Goal: Information Seeking & Learning: Learn about a topic

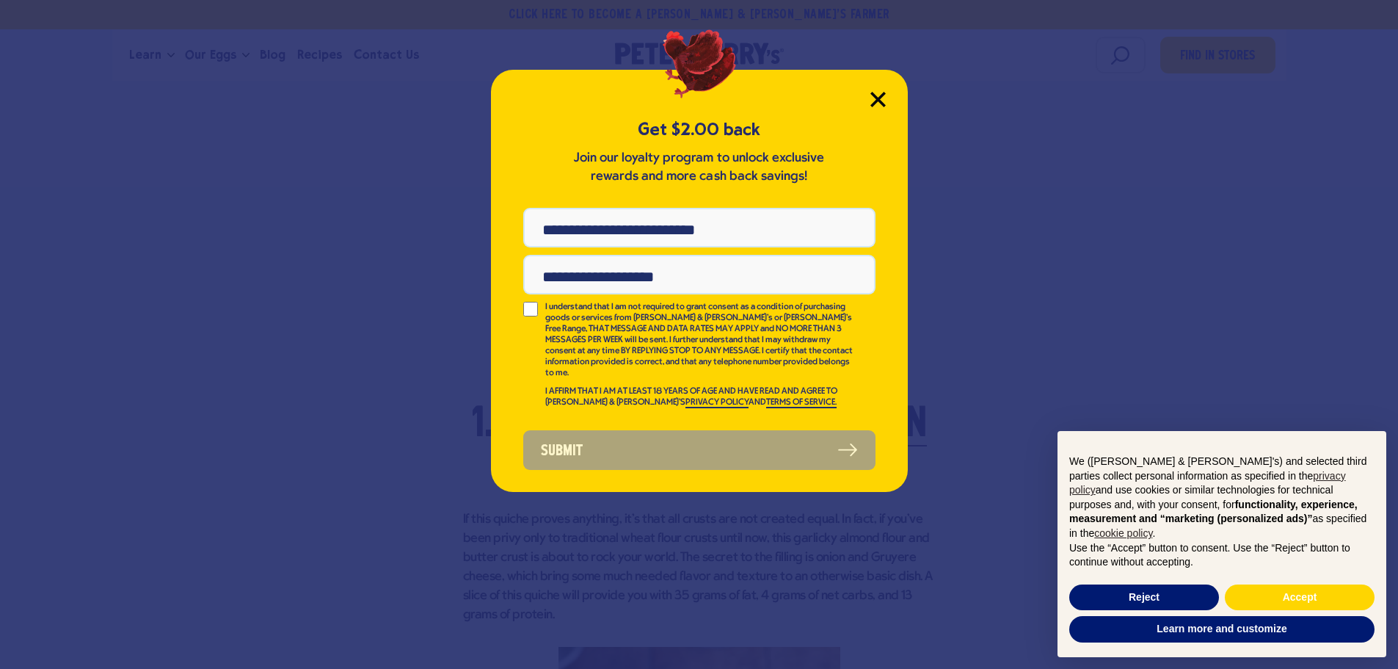
click at [885, 97] on icon "Close Modal" at bounding box center [877, 99] width 15 height 15
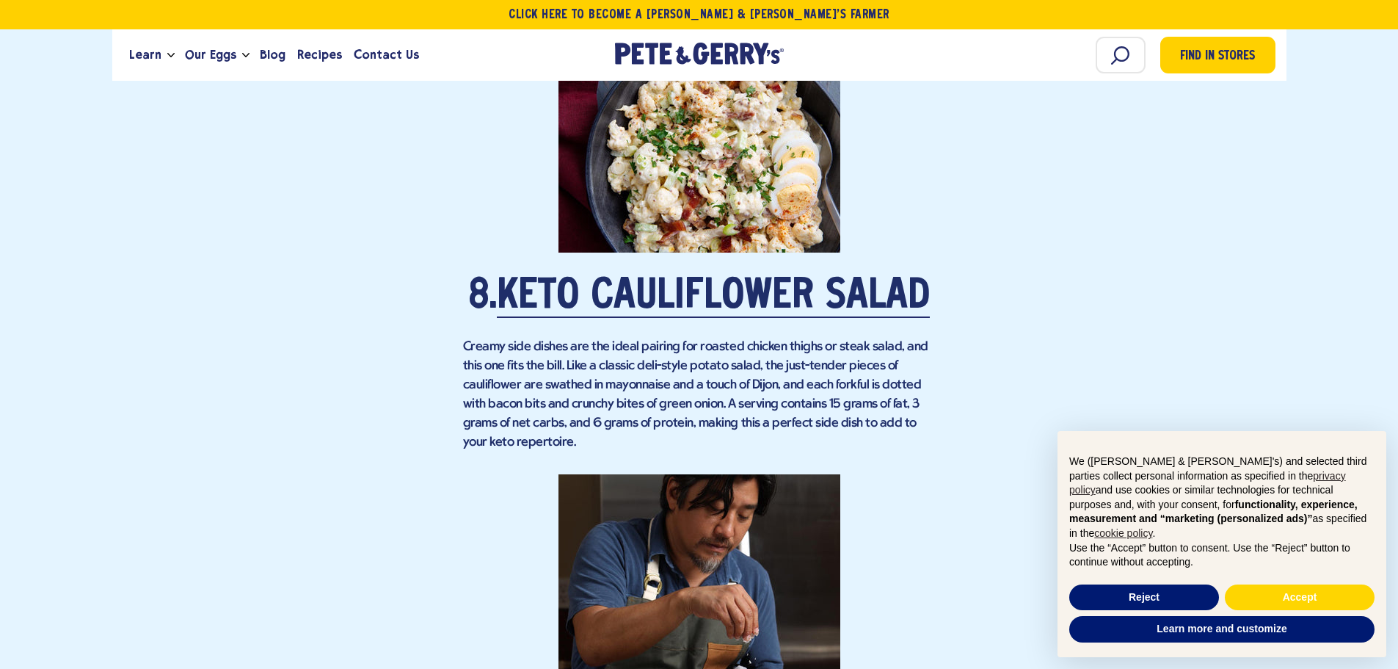
scroll to position [5651, 0]
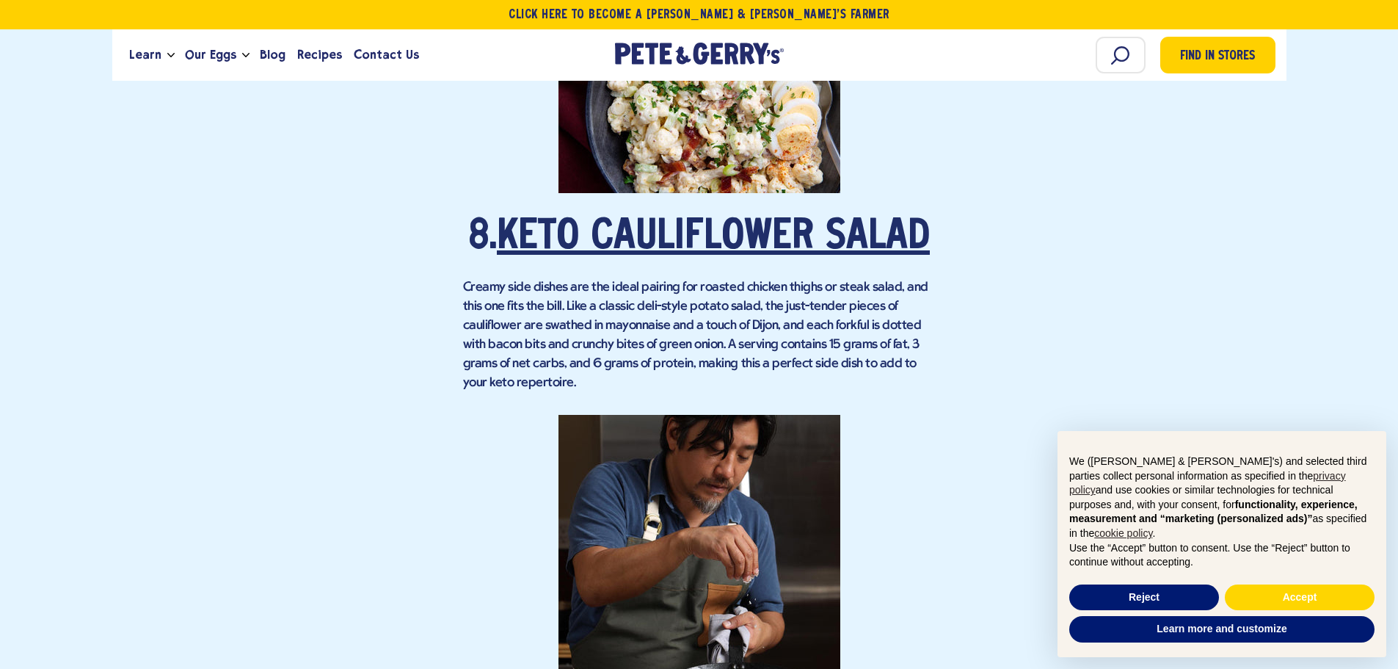
click at [705, 253] on link "Keto Cauliflower Salad" at bounding box center [713, 237] width 433 height 41
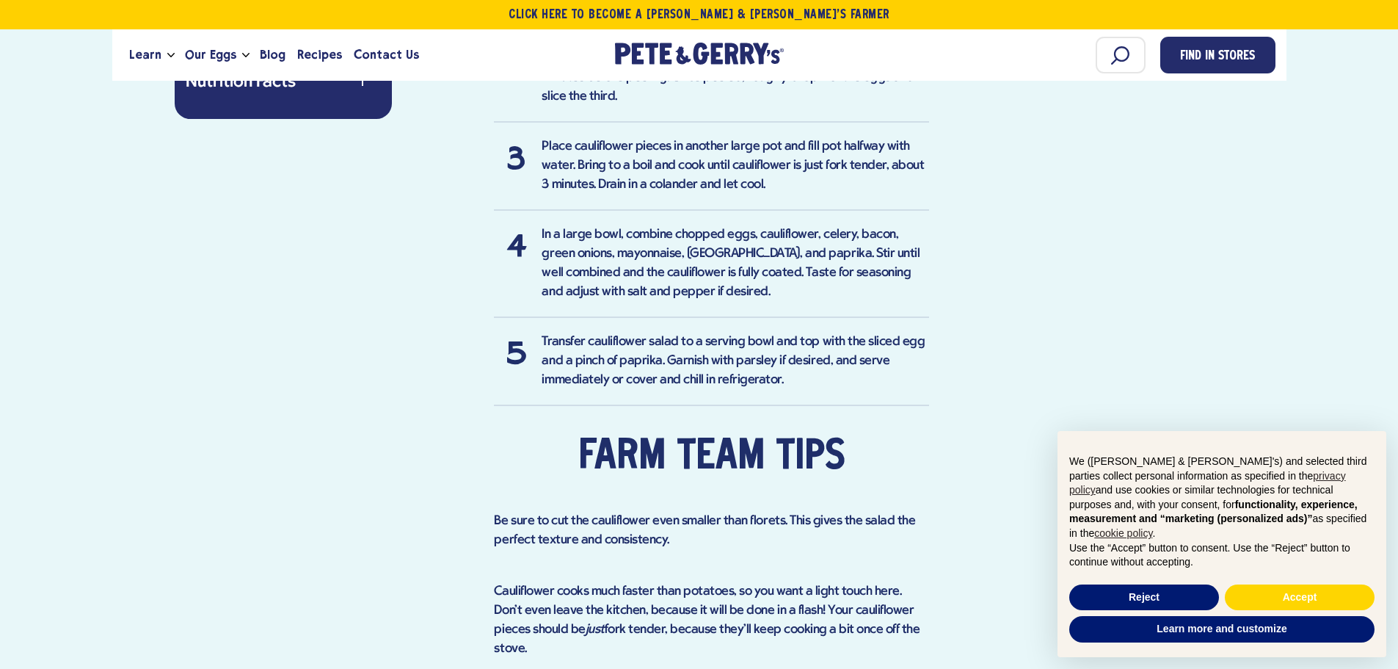
scroll to position [1174, 0]
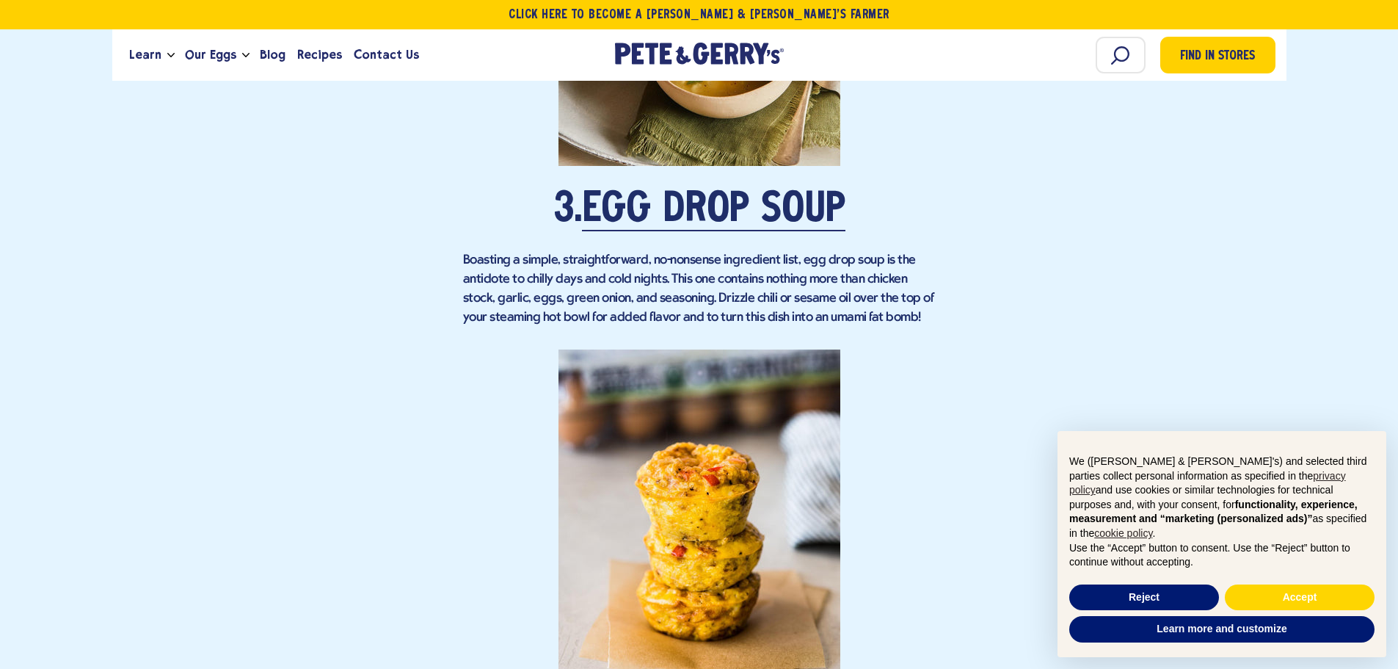
scroll to position [2569, 0]
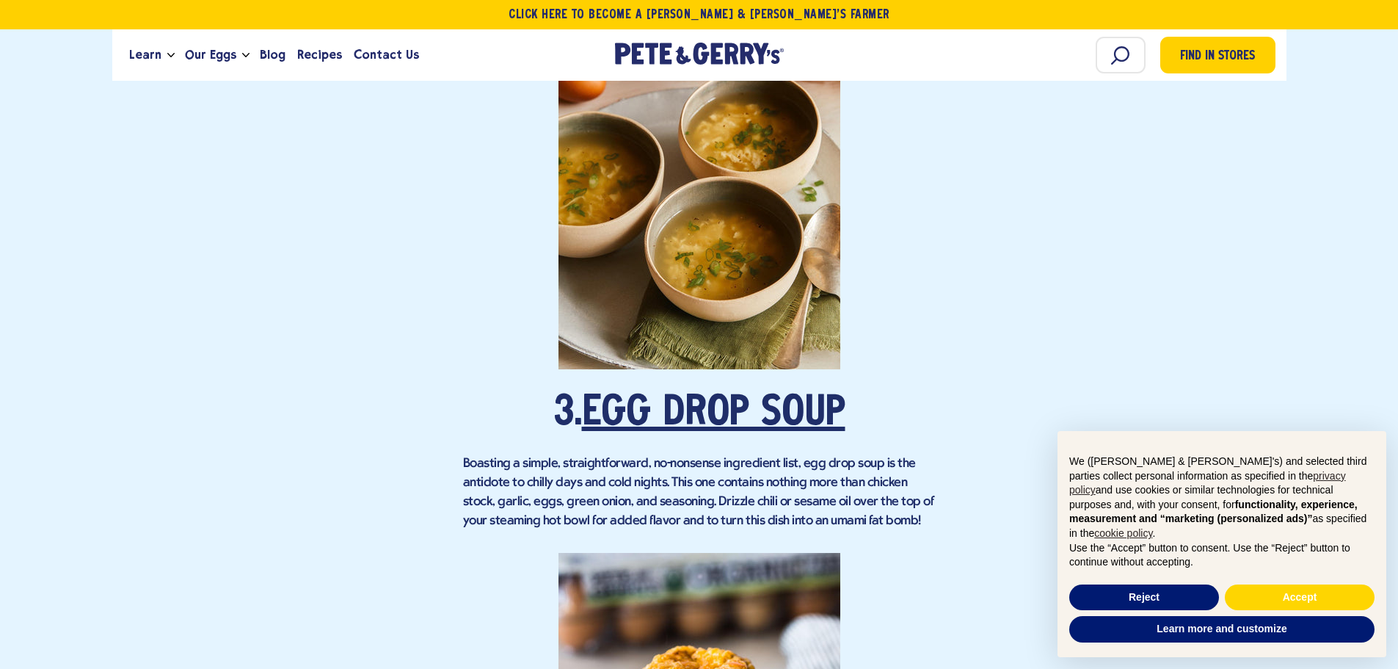
click at [729, 410] on link "Egg Drop Soup" at bounding box center [713, 413] width 263 height 41
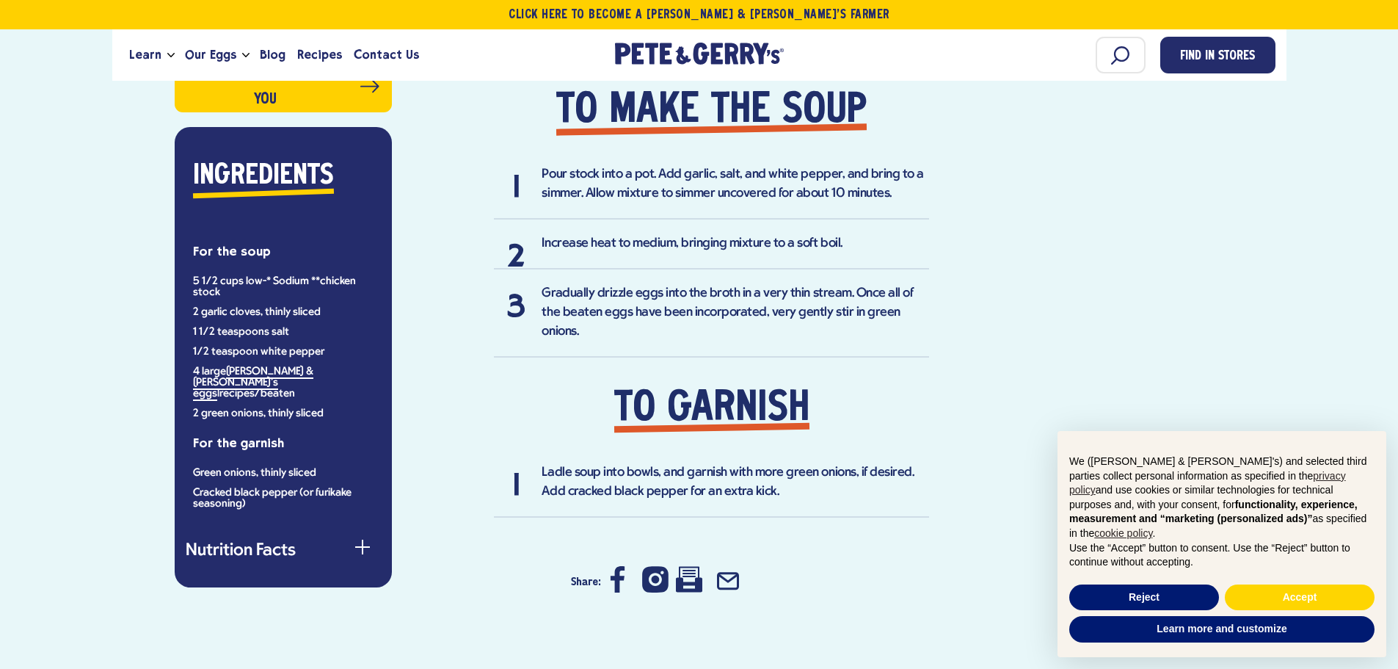
scroll to position [1027, 0]
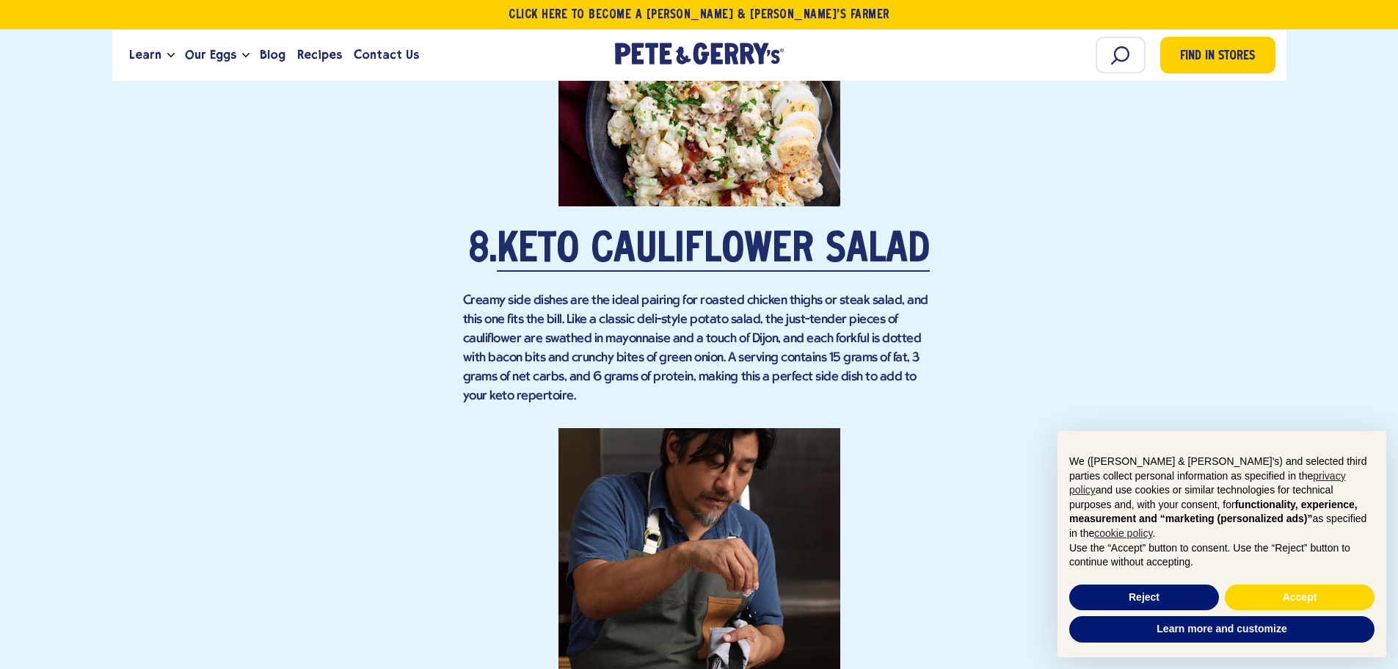
scroll to position [5798, 0]
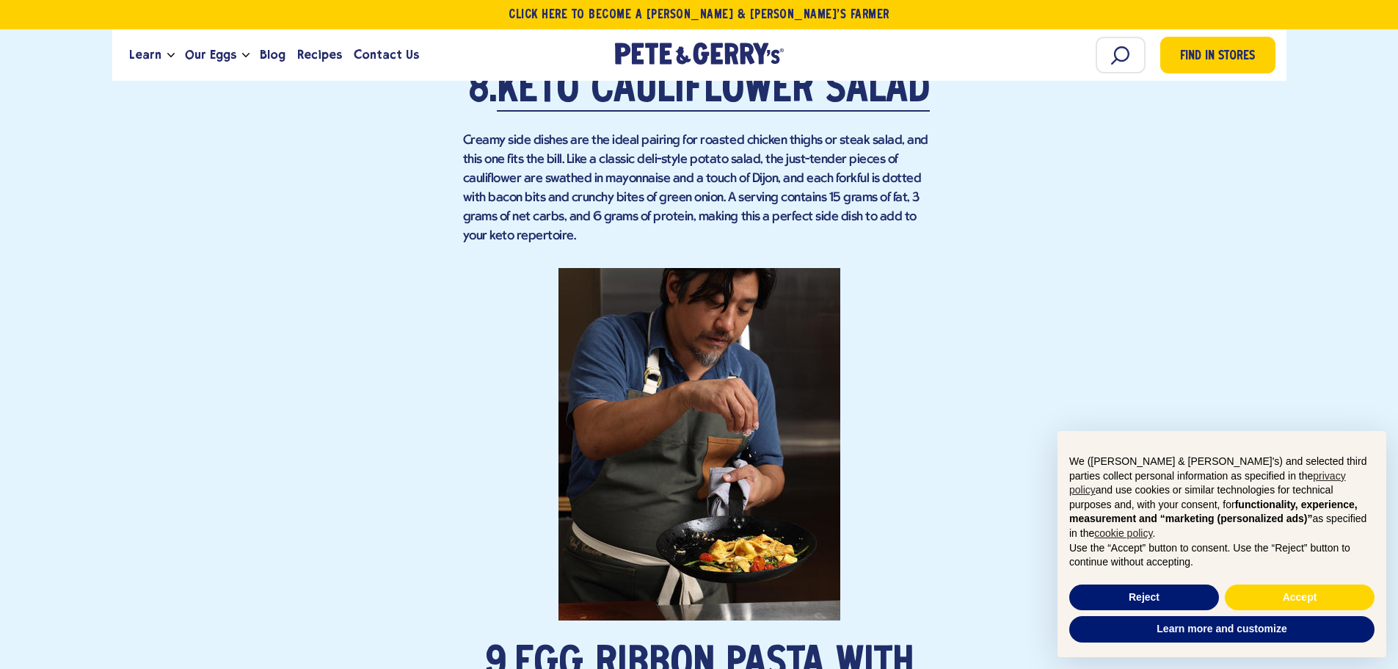
click at [840, 112] on h2 "8. Keto Cauliflower Salad" at bounding box center [699, 90] width 473 height 44
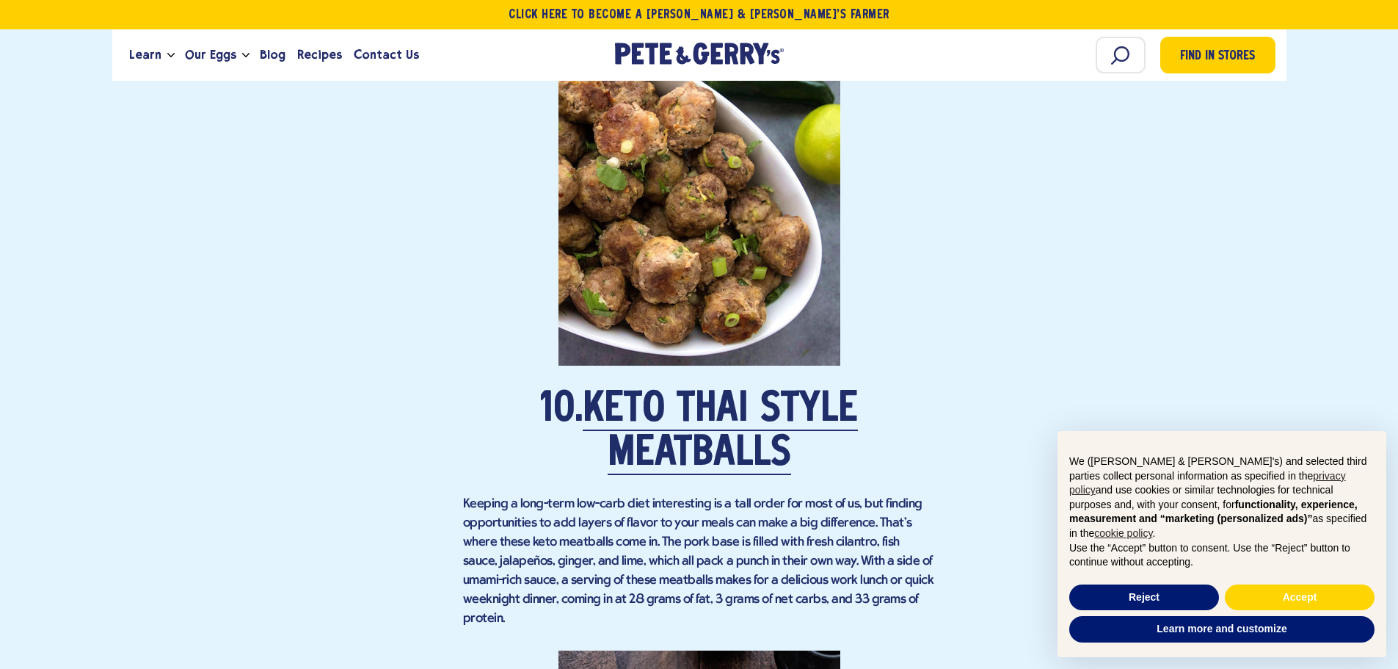
scroll to position [6679, 0]
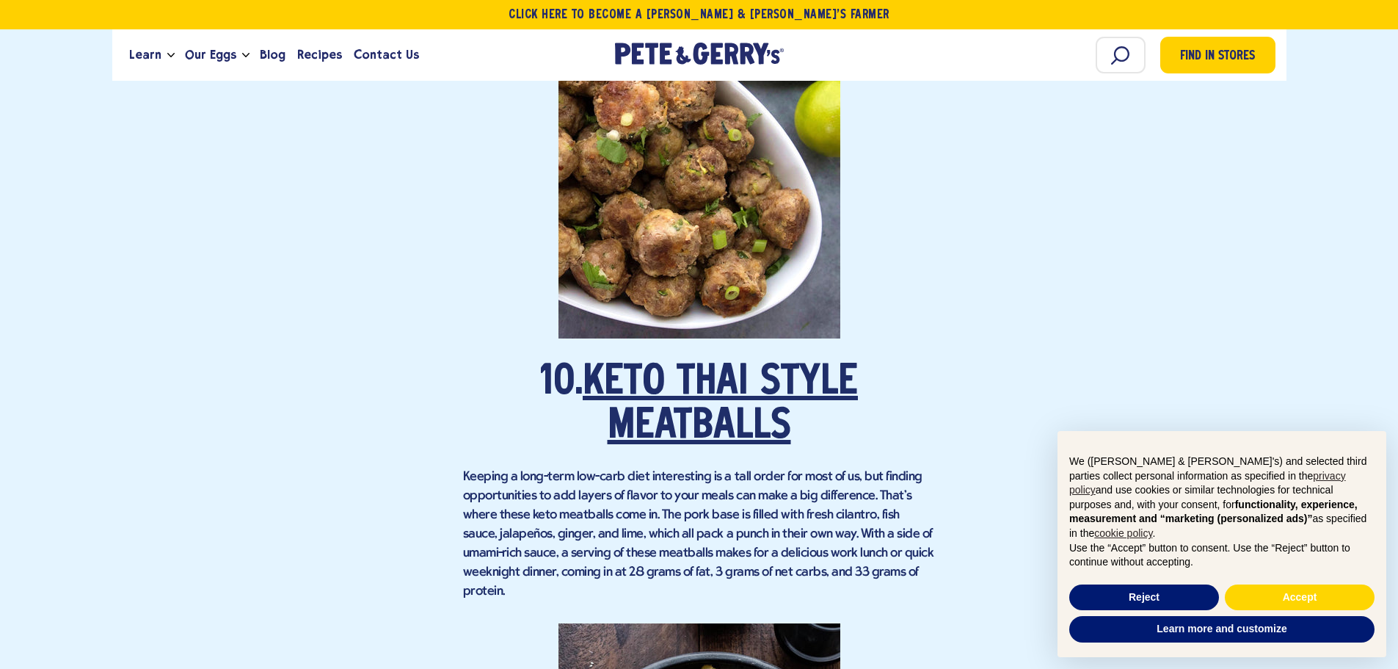
click at [684, 448] on link "Keto Thai Style Meatballs" at bounding box center [720, 405] width 275 height 85
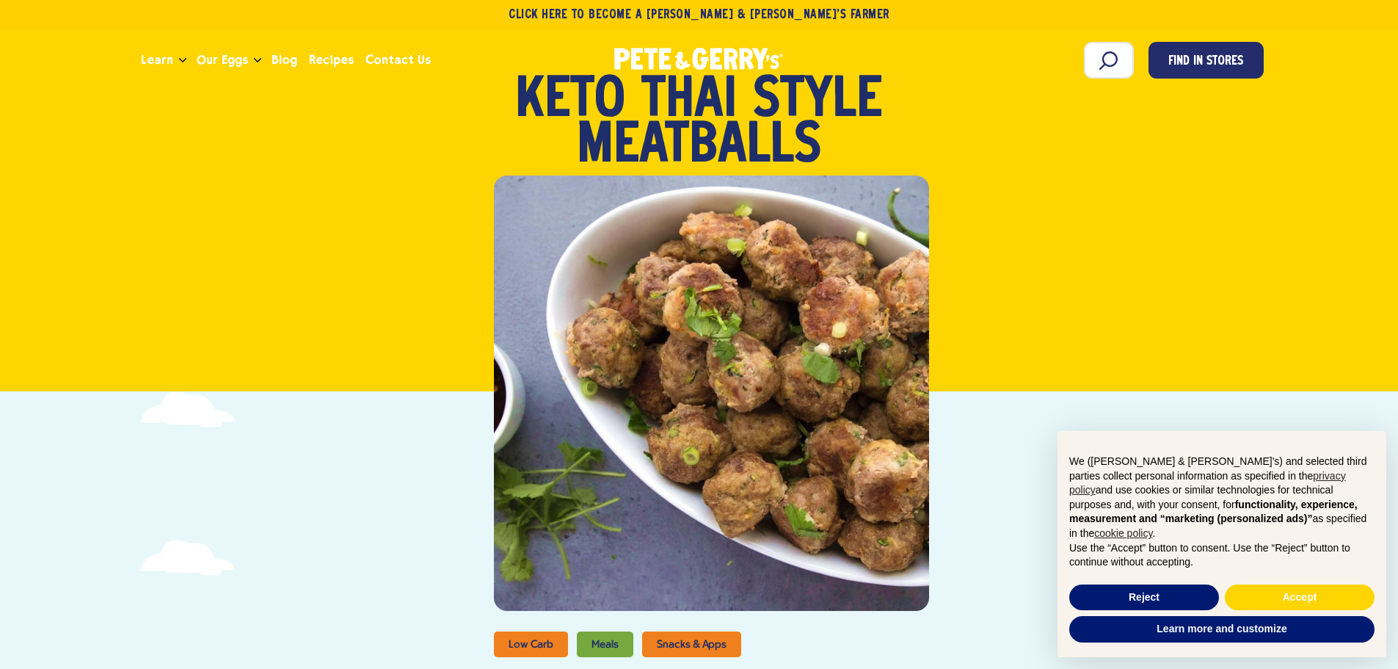
scroll to position [73, 0]
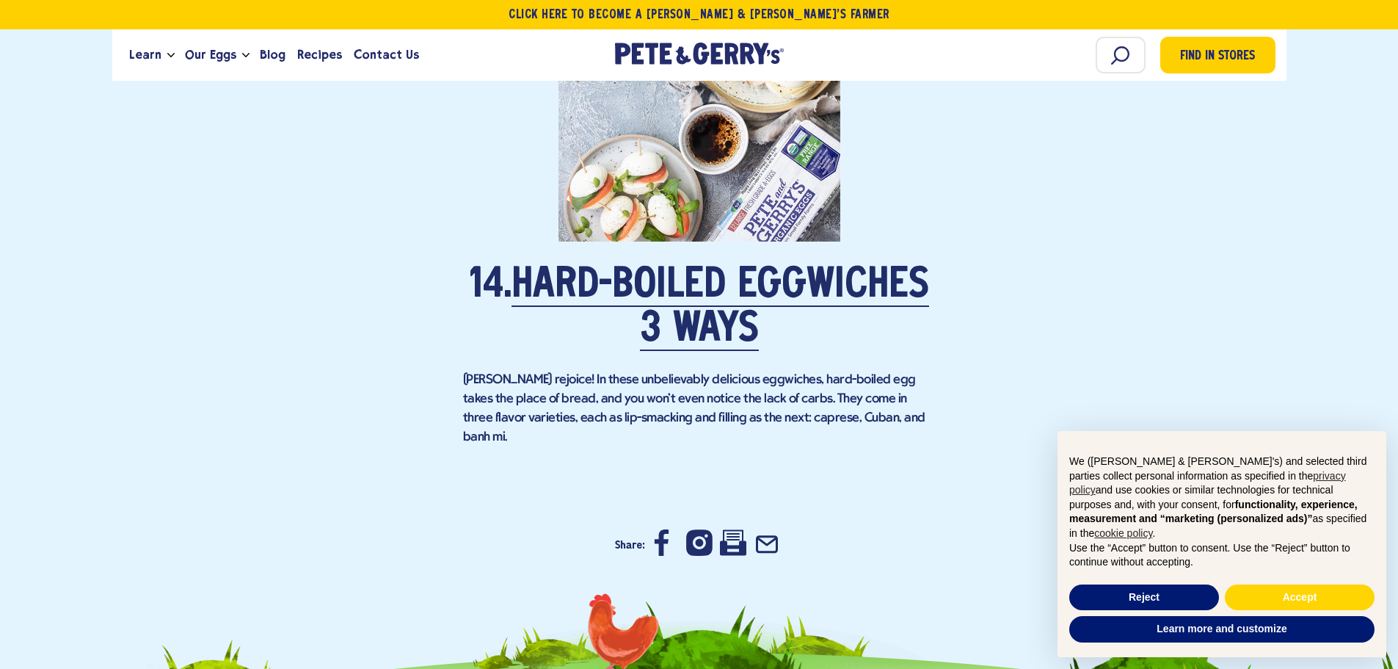
scroll to position [9174, 0]
